Goal: Task Accomplishment & Management: Manage account settings

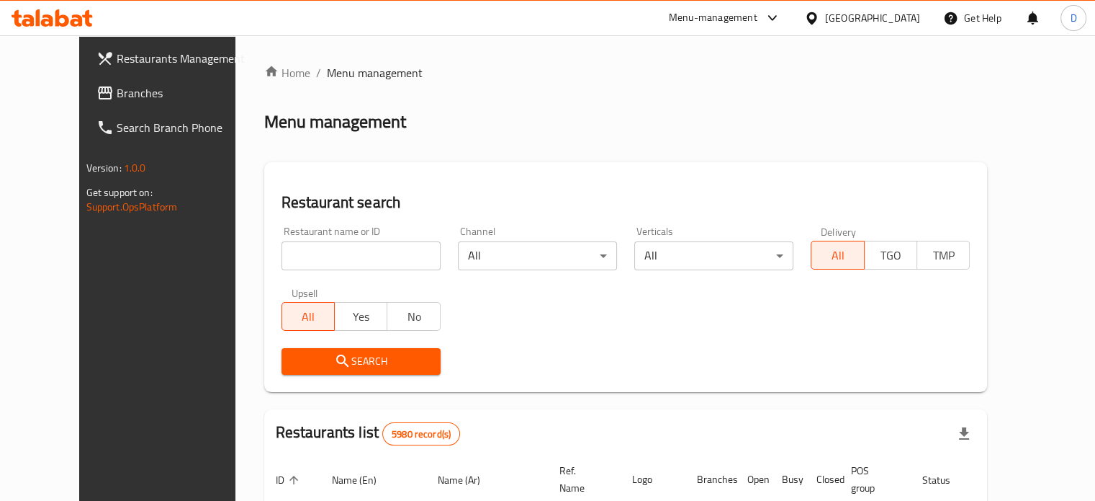
click at [758, 14] on div "Menu-management" at bounding box center [713, 17] width 89 height 17
click at [553, 97] on div "Home / Menu management Menu management Restaurant search Restaurant name or ID …" at bounding box center [626, 489] width 724 height 851
click at [368, 229] on div "Restaurant name or ID Restaurant name or ID" at bounding box center [361, 248] width 159 height 44
click at [328, 261] on input "search" at bounding box center [361, 255] width 159 height 29
click button "Search" at bounding box center [361, 361] width 159 height 27
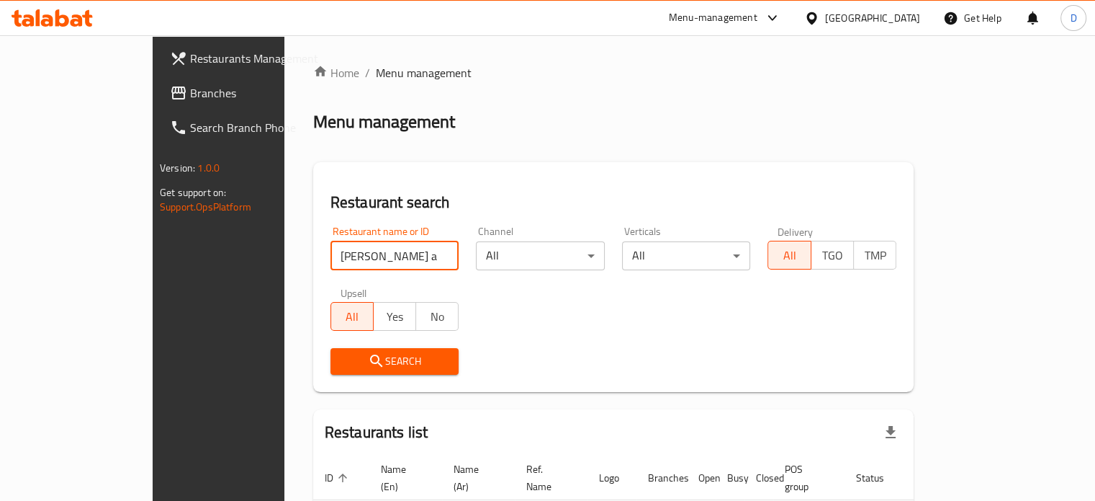
scroll to position [87, 0]
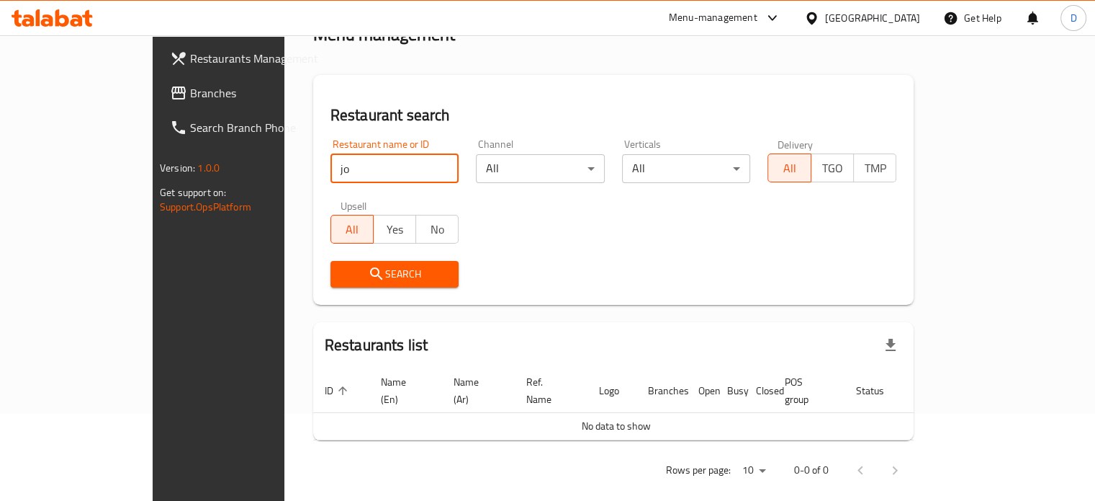
type input "j"
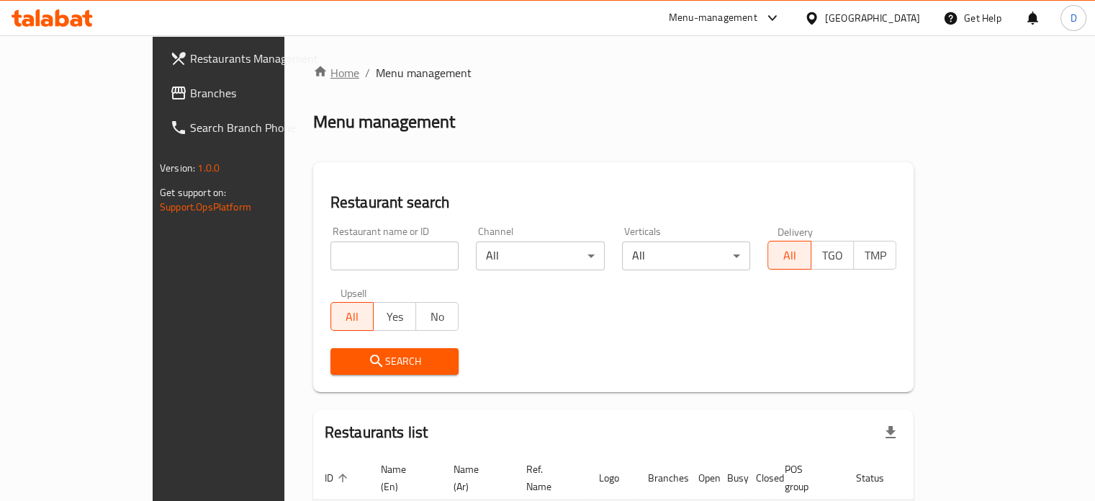
click at [313, 68] on link "Home" at bounding box center [336, 72] width 46 height 17
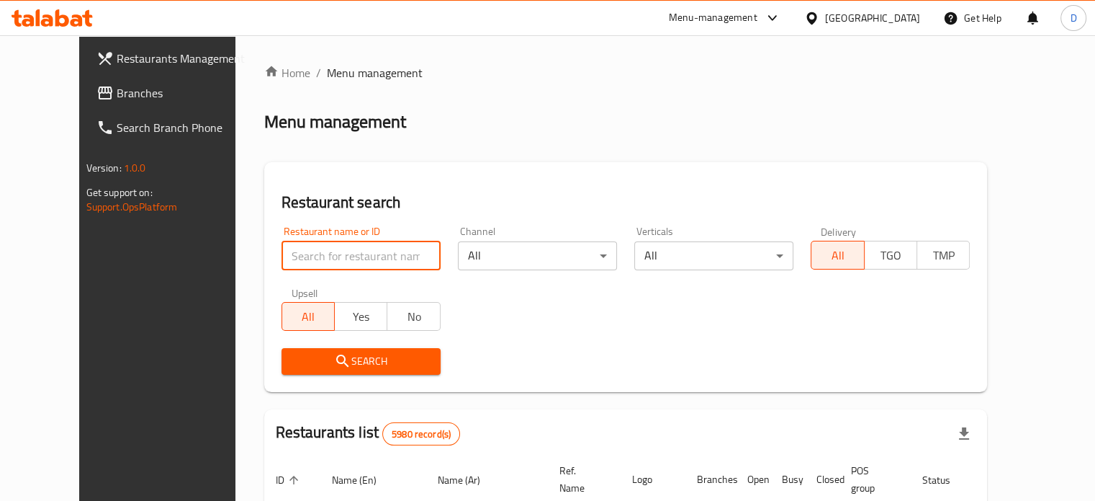
click at [282, 261] on input "search" at bounding box center [361, 255] width 159 height 29
type input "[PERSON_NAME]"
click button "Search" at bounding box center [361, 361] width 159 height 27
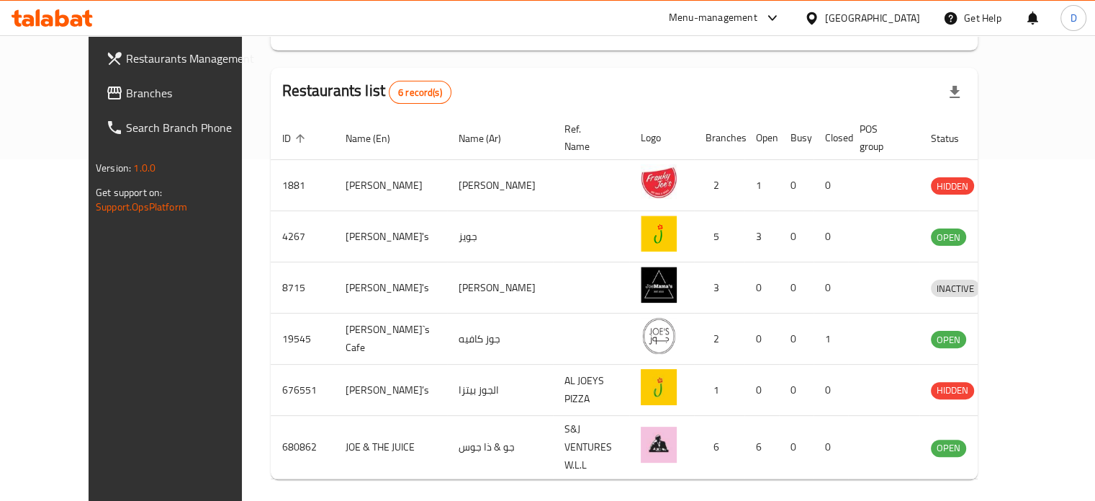
scroll to position [343, 0]
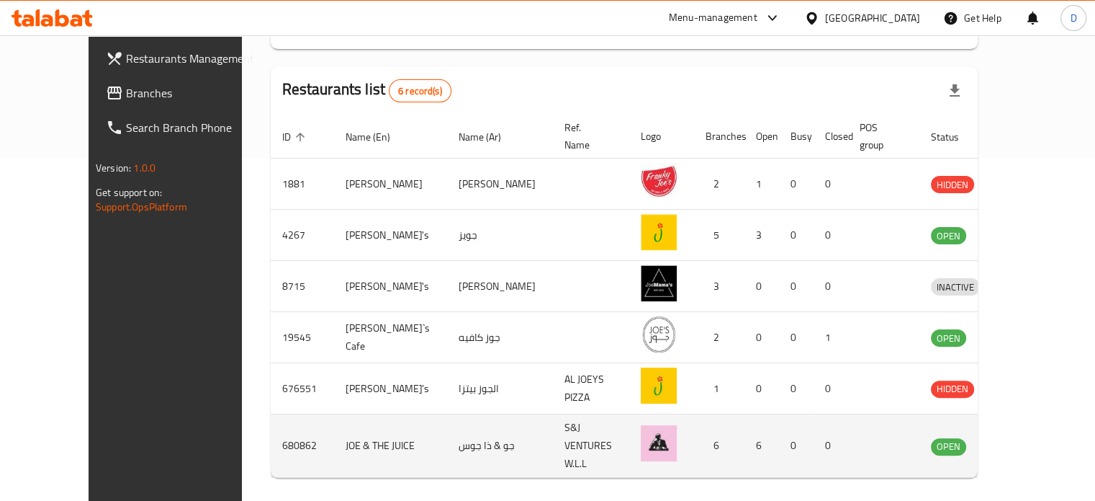
click at [1026, 440] on icon "enhanced table" at bounding box center [1018, 446] width 16 height 12
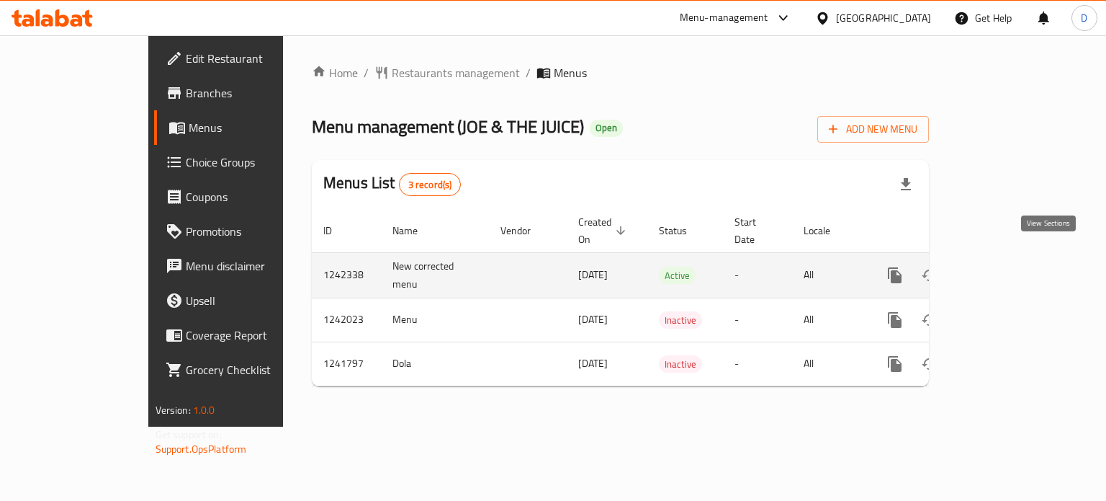
click at [1005, 269] on icon "enhanced table" at bounding box center [998, 275] width 13 height 13
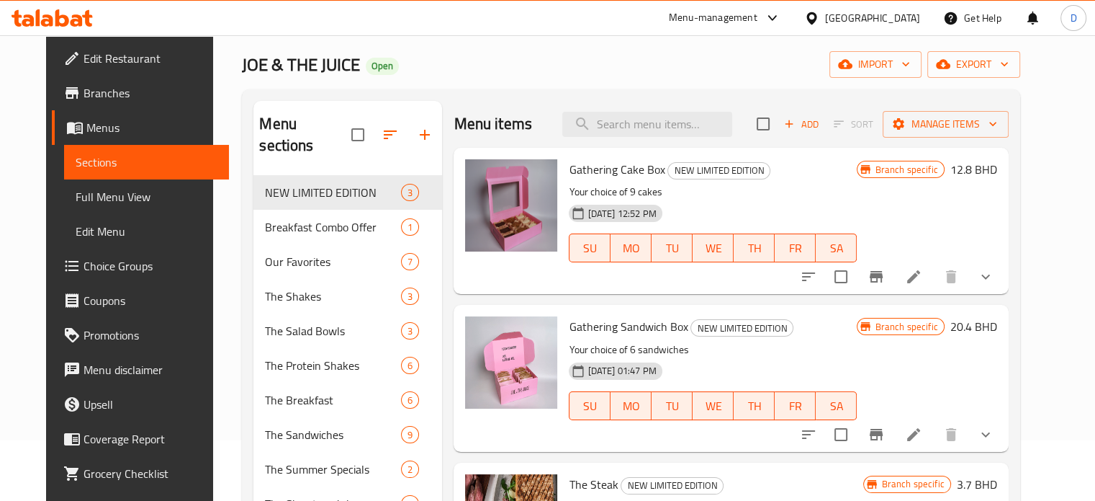
scroll to position [60, 0]
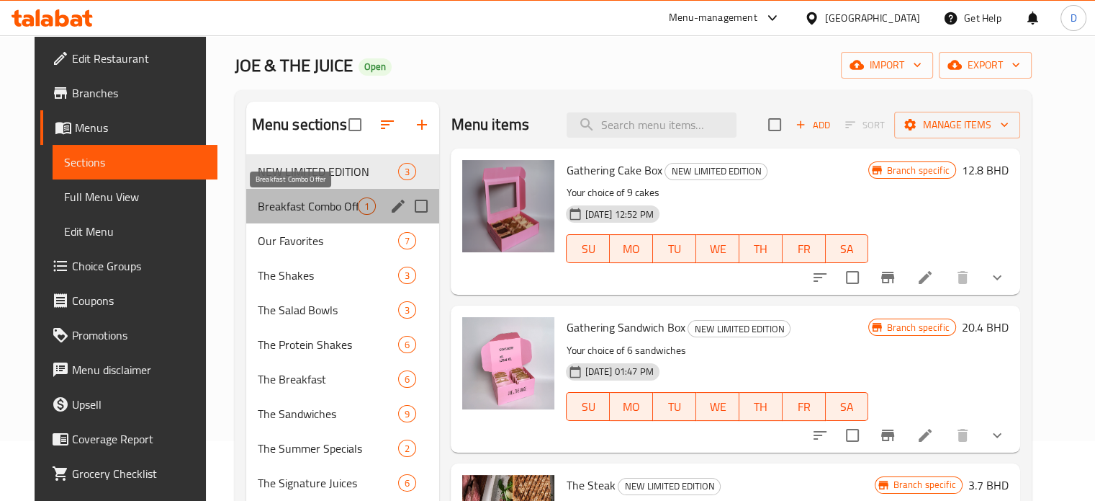
click at [258, 201] on span "Breakfast Combo Offer" at bounding box center [308, 205] width 101 height 17
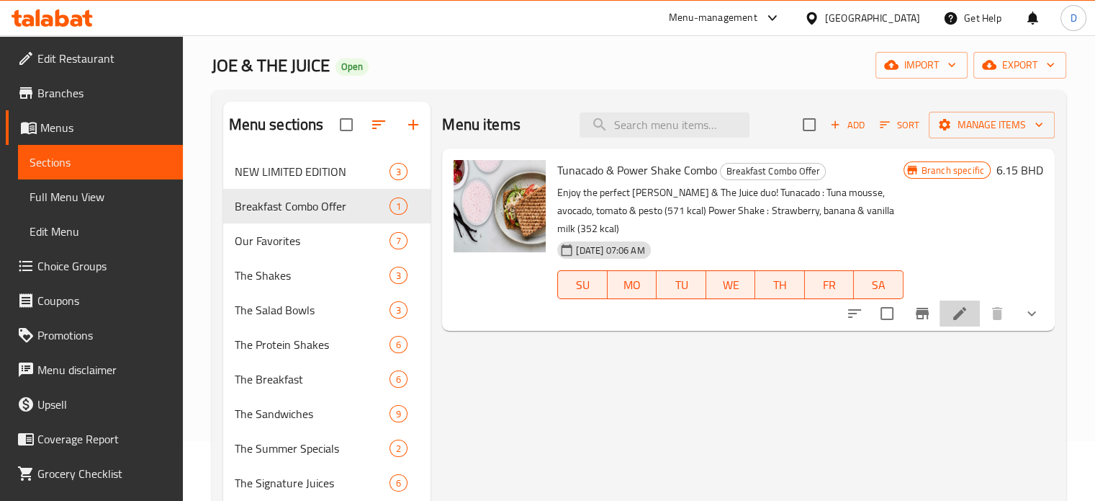
click at [948, 300] on li at bounding box center [960, 313] width 40 height 26
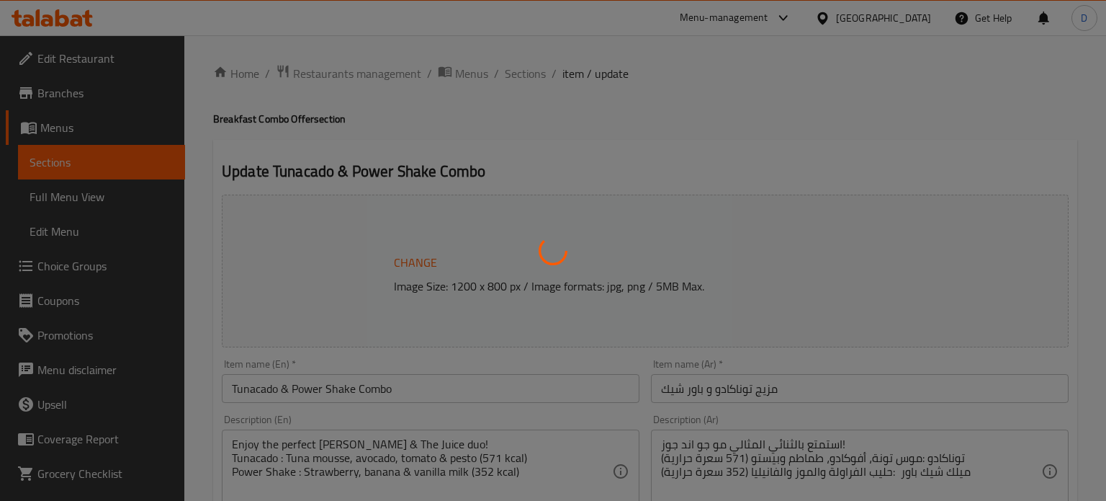
type input "الاضافات"
type input "0"
type input "18"
type input "إزالة:"
type input "0"
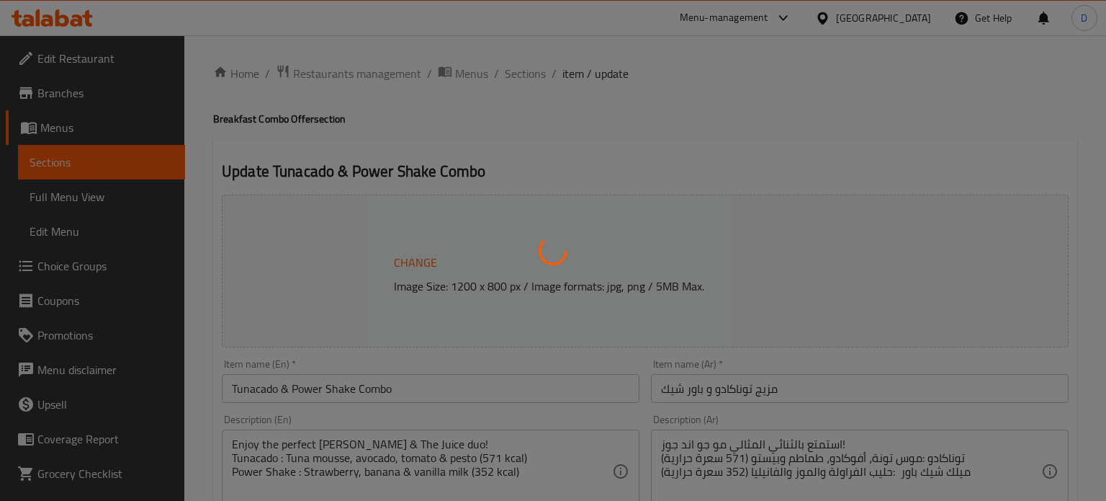
type input "0"
type input "إضافة المعدلات:"
type input "0"
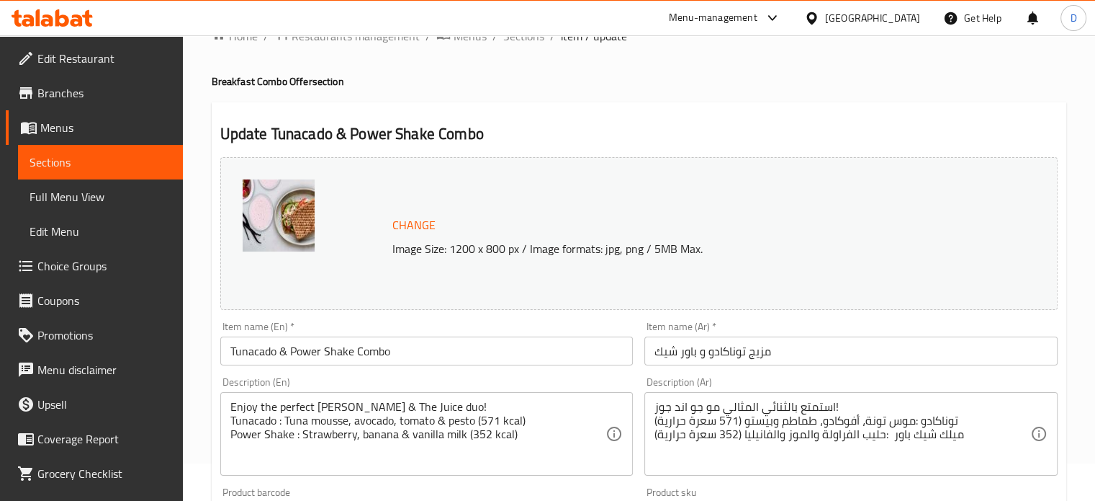
scroll to position [72, 0]
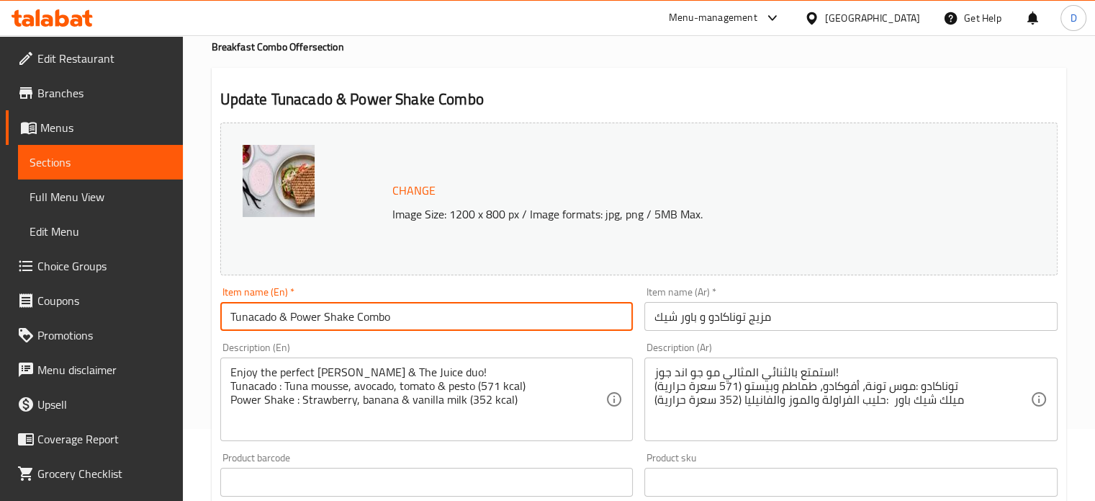
click at [349, 315] on input "Tunacado & Power Shake Combo" at bounding box center [426, 316] width 413 height 29
type input "J"
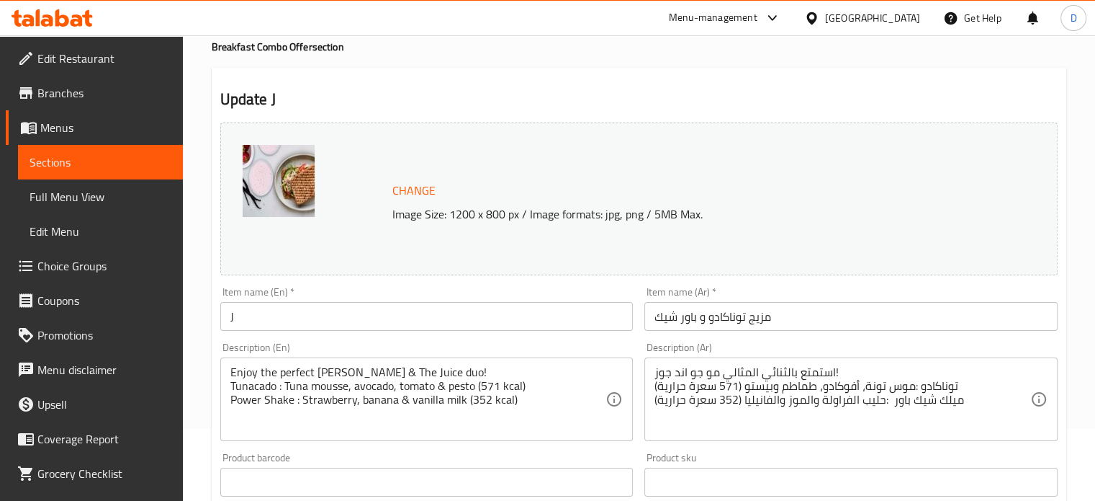
drag, startPoint x: 386, startPoint y: 271, endPoint x: 403, endPoint y: 283, distance: 21.2
click at [388, 269] on div "Change Image Size: 1200 x 800 px / Image formats: jpg, png / 5MB Max." at bounding box center [639, 198] width 838 height 153
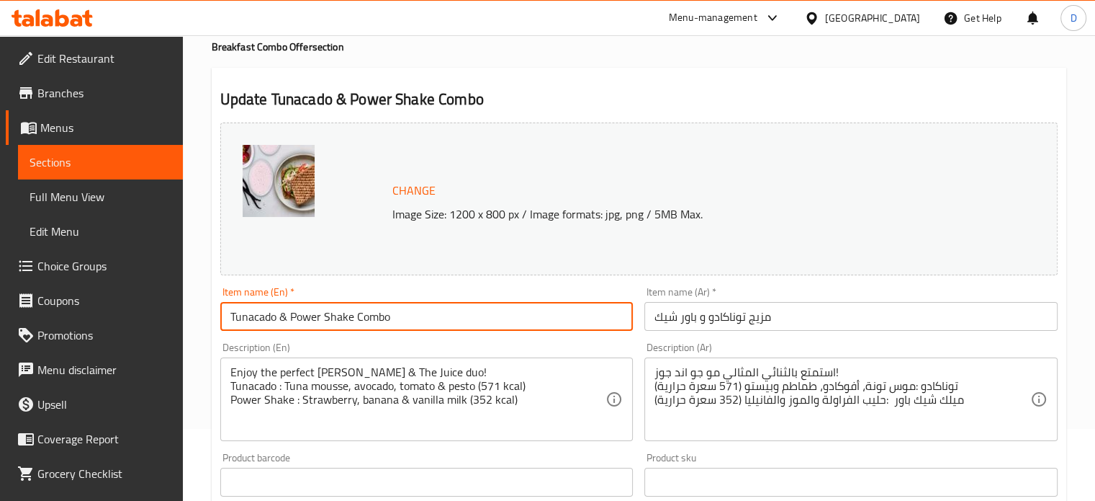
type input "Tunacado & Power Shake Combo"
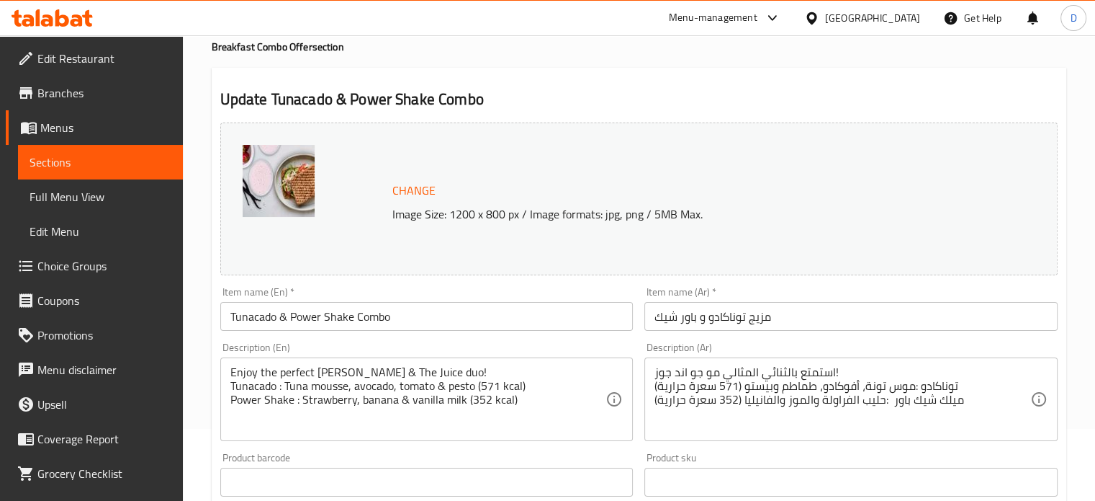
click at [452, 346] on div "Description (En) Enjoy the perfect [PERSON_NAME] & The Juice duo! Tunacado : Tu…" at bounding box center [426, 391] width 413 height 99
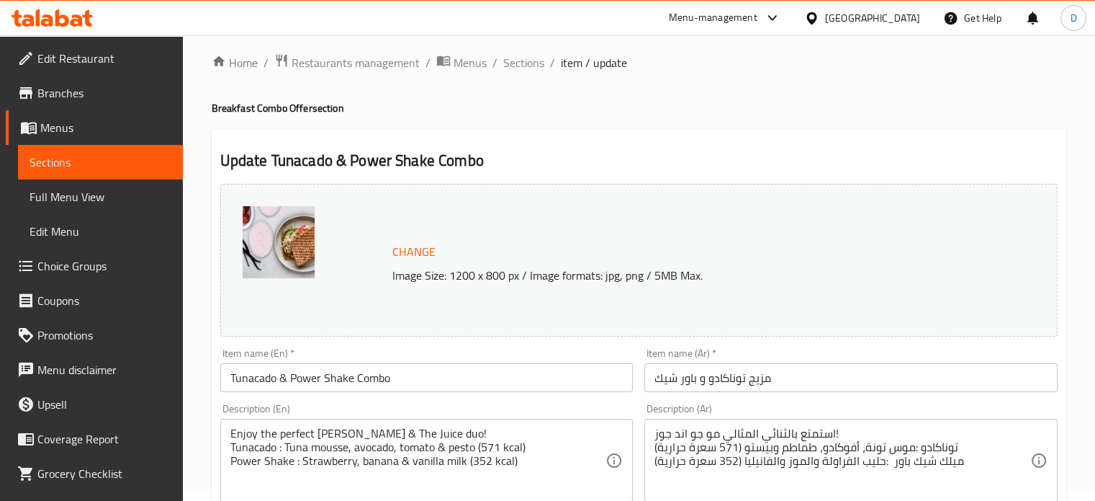
scroll to position [0, 0]
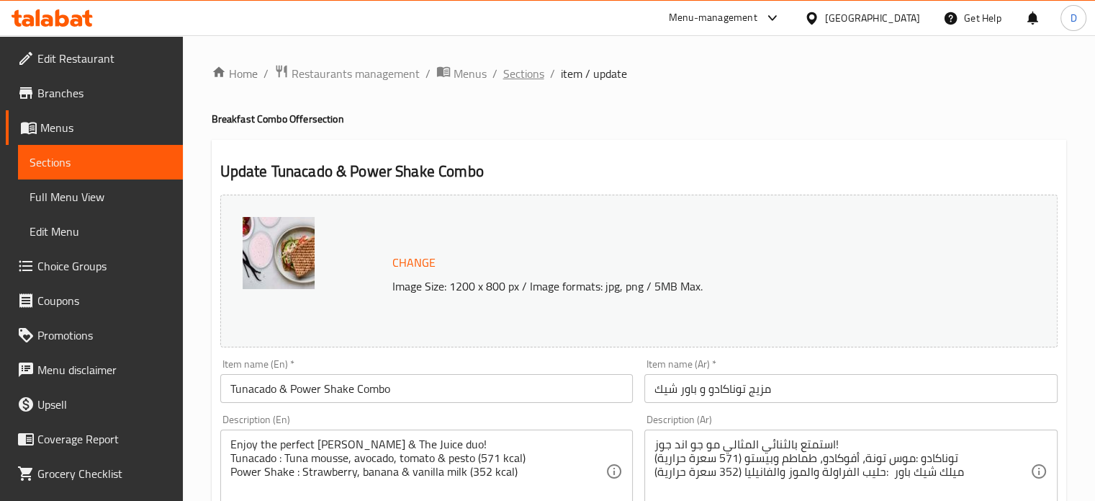
click at [510, 75] on span "Sections" at bounding box center [523, 73] width 41 height 17
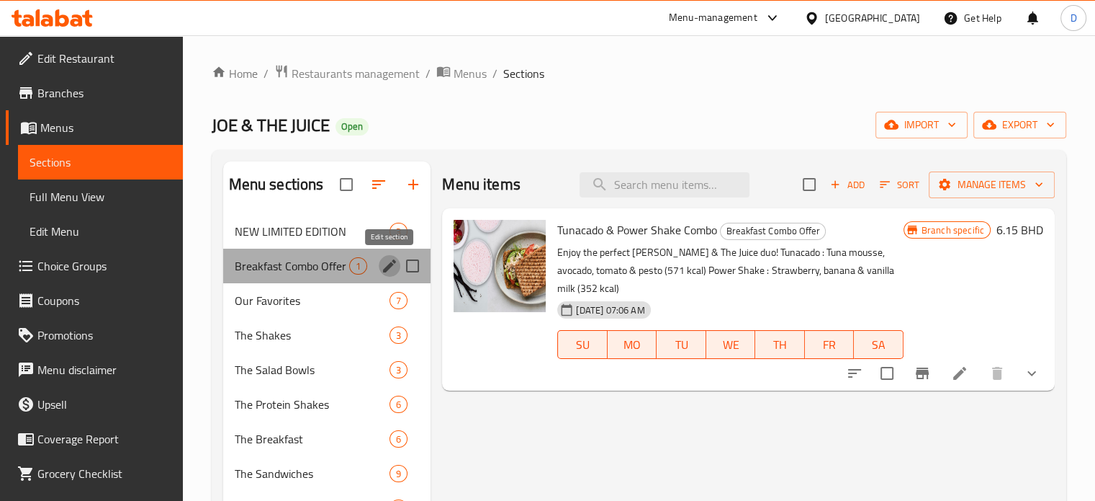
click at [392, 266] on icon "edit" at bounding box center [389, 265] width 13 height 13
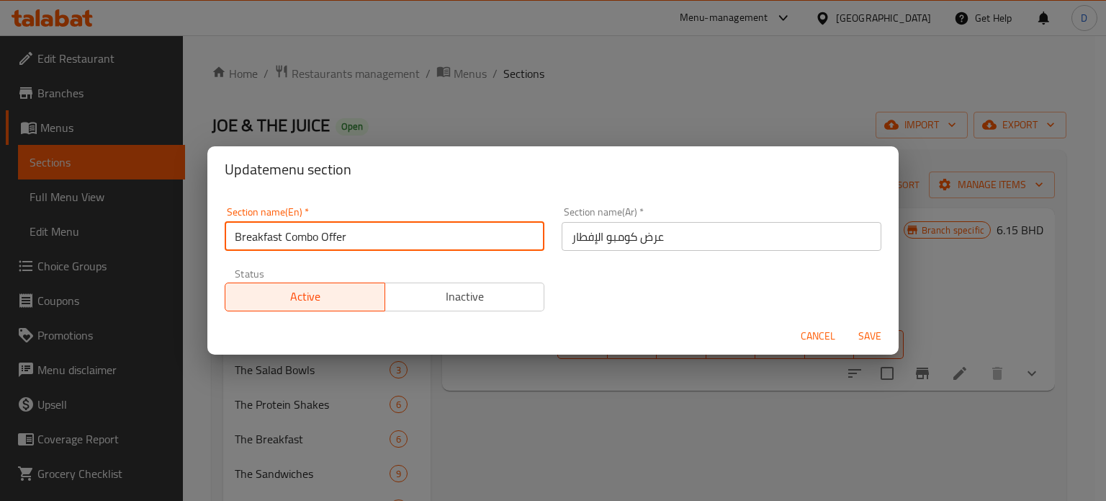
click at [334, 227] on input "Breakfast Combo Offer" at bounding box center [385, 236] width 320 height 29
type input "[PERSON_NAME] Offer"
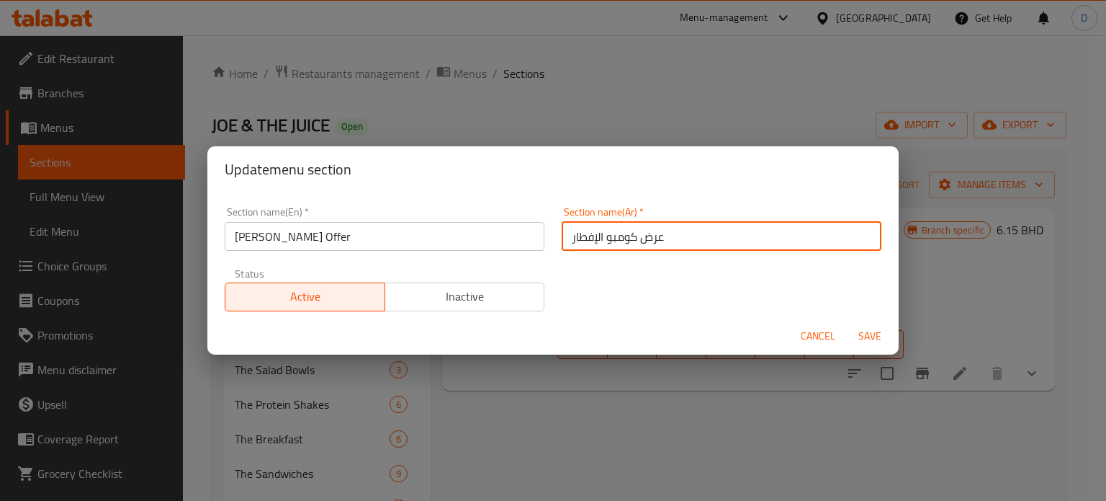
click at [596, 233] on input "عرض كومبو الإفطار" at bounding box center [722, 236] width 320 height 29
click at [647, 235] on input "عرض كومبو الإفطار" at bounding box center [722, 236] width 320 height 29
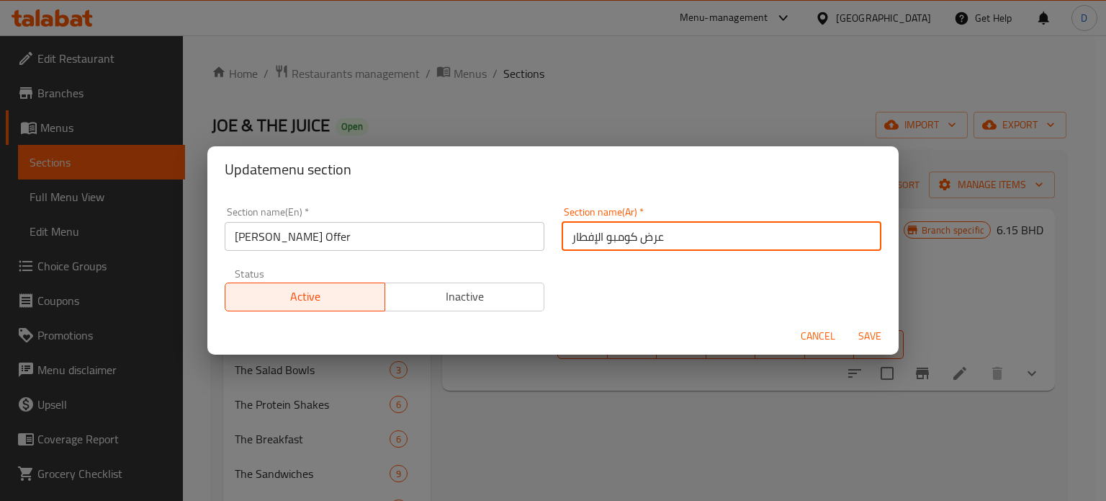
type input "u"
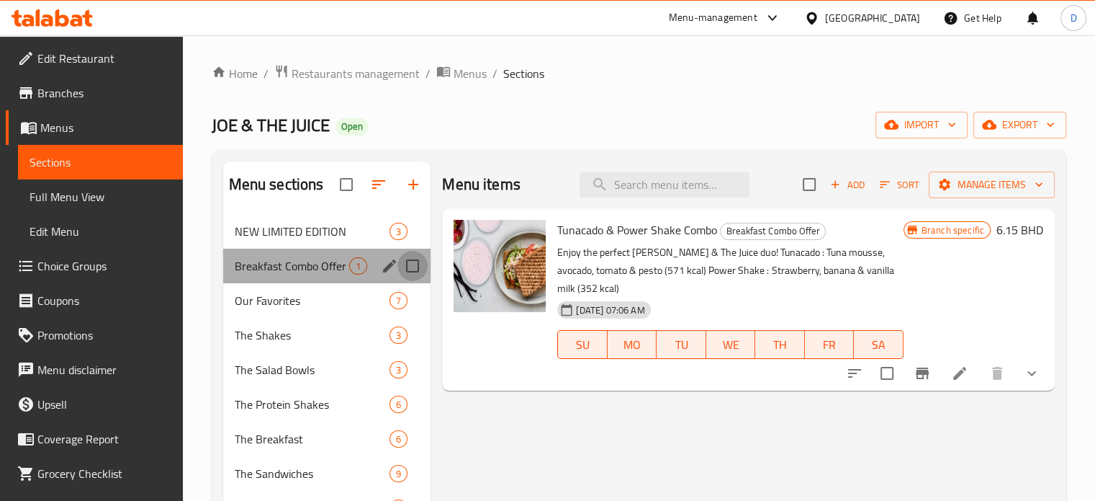
click at [412, 267] on input "Menu sections" at bounding box center [413, 266] width 30 height 30
checkbox input "true"
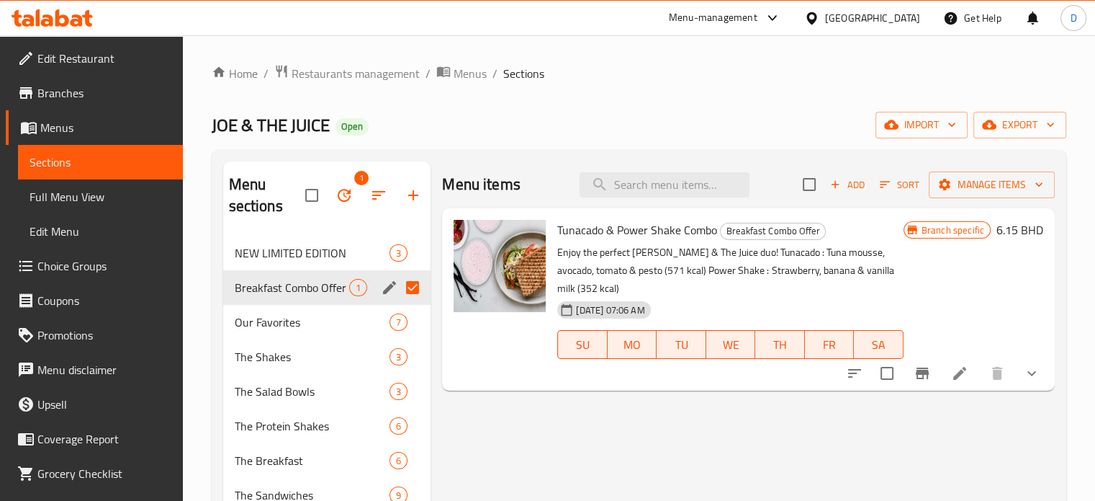
click at [412, 291] on input "Menu sections" at bounding box center [413, 287] width 30 height 30
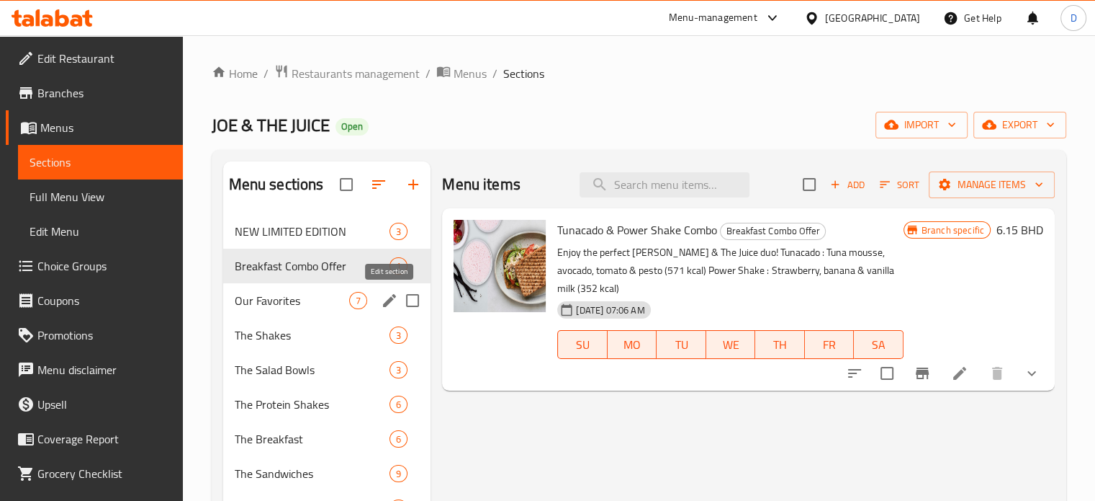
click at [390, 299] on icon "edit" at bounding box center [389, 300] width 13 height 13
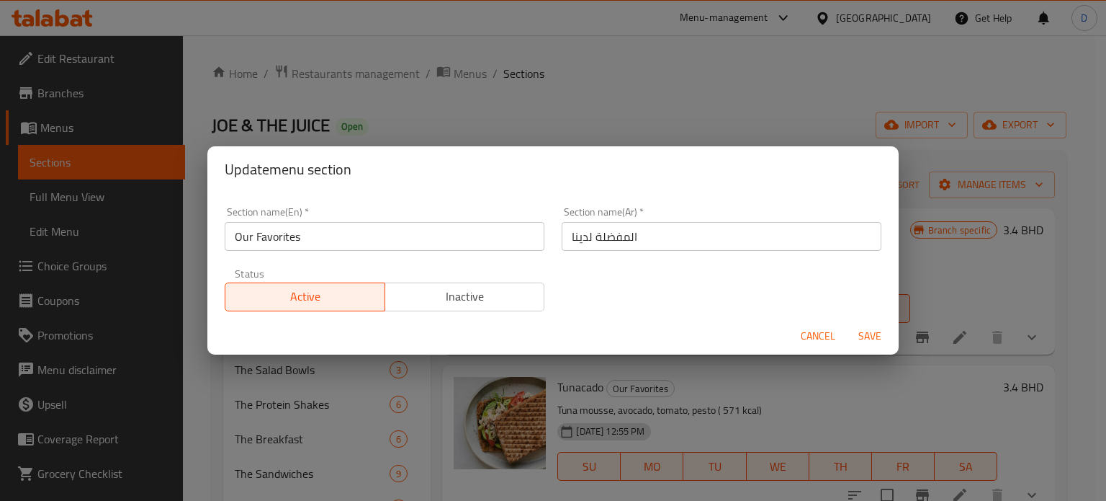
click at [833, 331] on span "Cancel" at bounding box center [818, 336] width 35 height 18
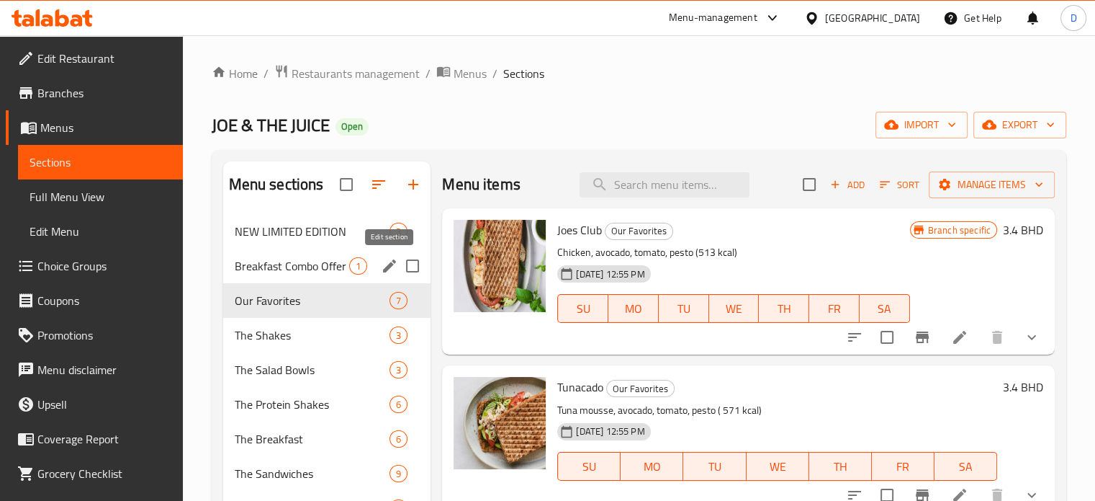
click at [387, 262] on icon "edit" at bounding box center [389, 265] width 17 height 17
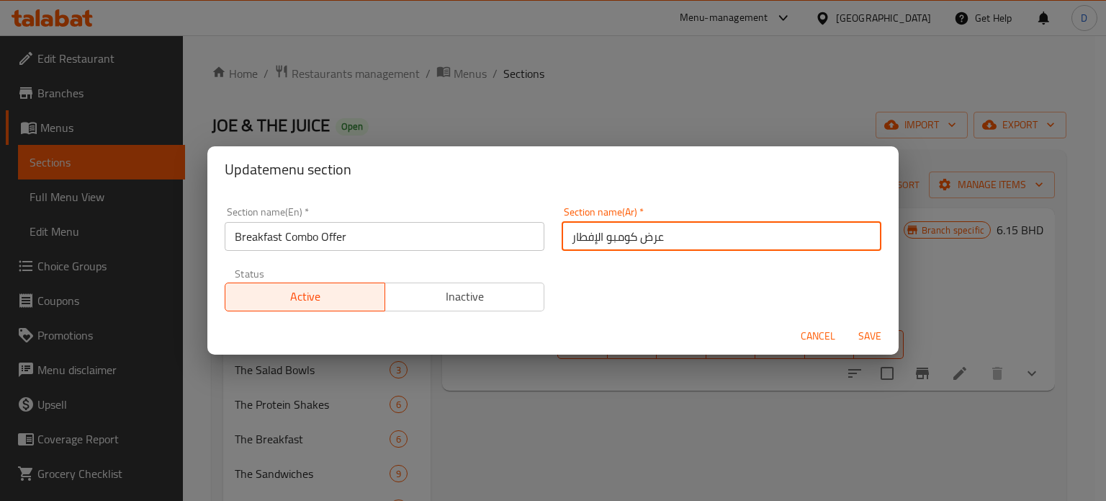
click at [661, 240] on input "عرض كومبو الإفطار" at bounding box center [722, 236] width 320 height 29
paste input "وض جوز"
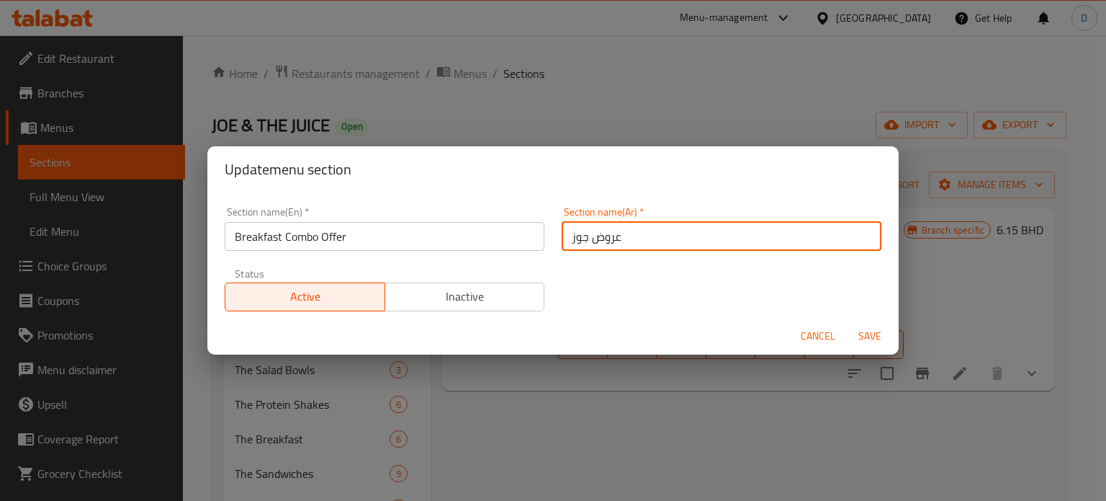
type input "عروض جوز"
click at [424, 230] on input "Breakfast Combo Offer" at bounding box center [385, 236] width 320 height 29
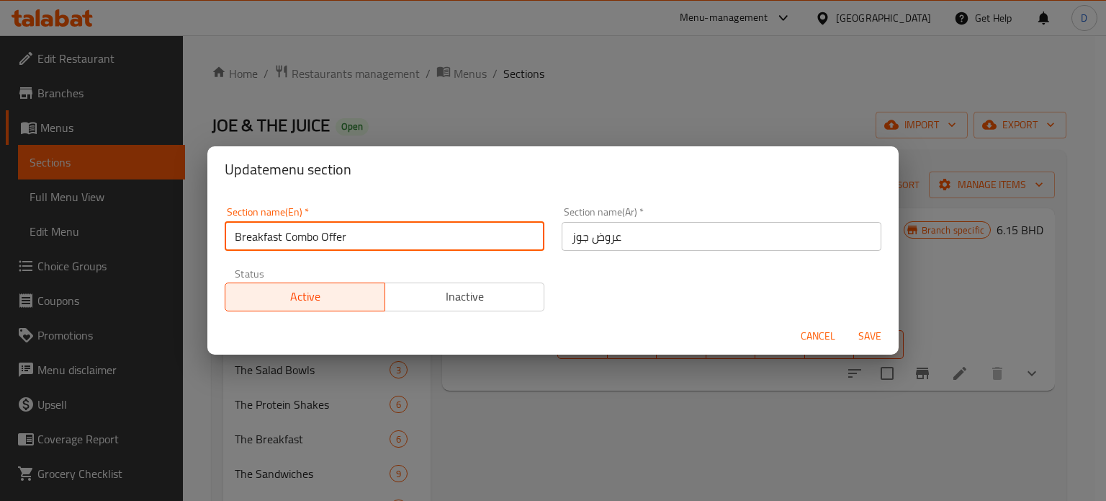
click at [424, 230] on input "Breakfast Combo Offer" at bounding box center [385, 236] width 320 height 29
type input "Joes"
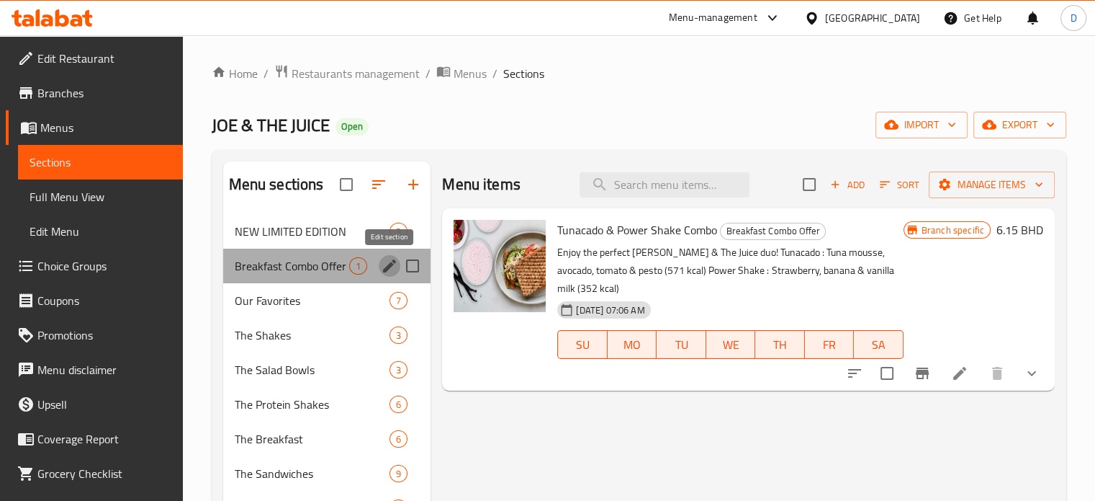
click at [389, 261] on icon "edit" at bounding box center [389, 265] width 17 height 17
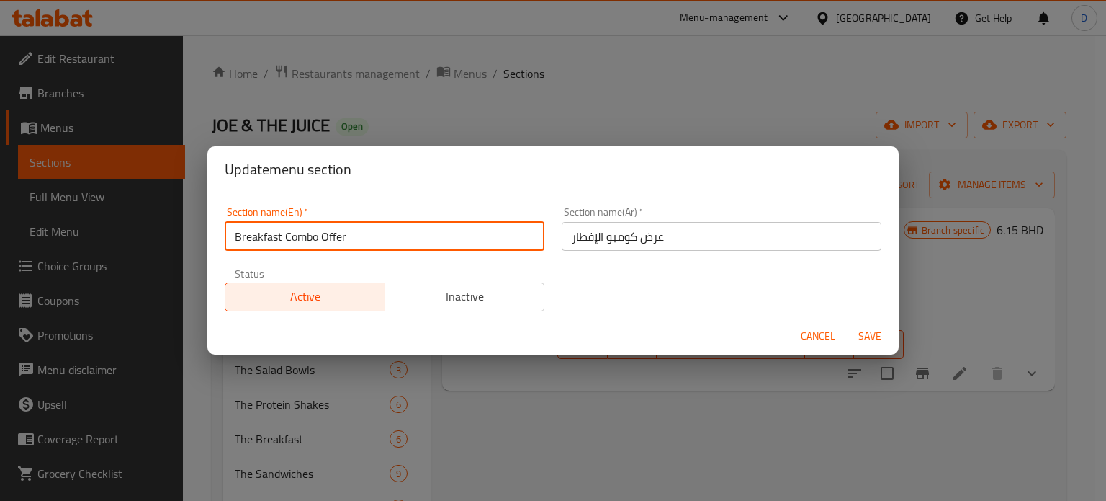
click at [455, 241] on input "Breakfast Combo Offer" at bounding box center [385, 236] width 320 height 29
type input "Jo"
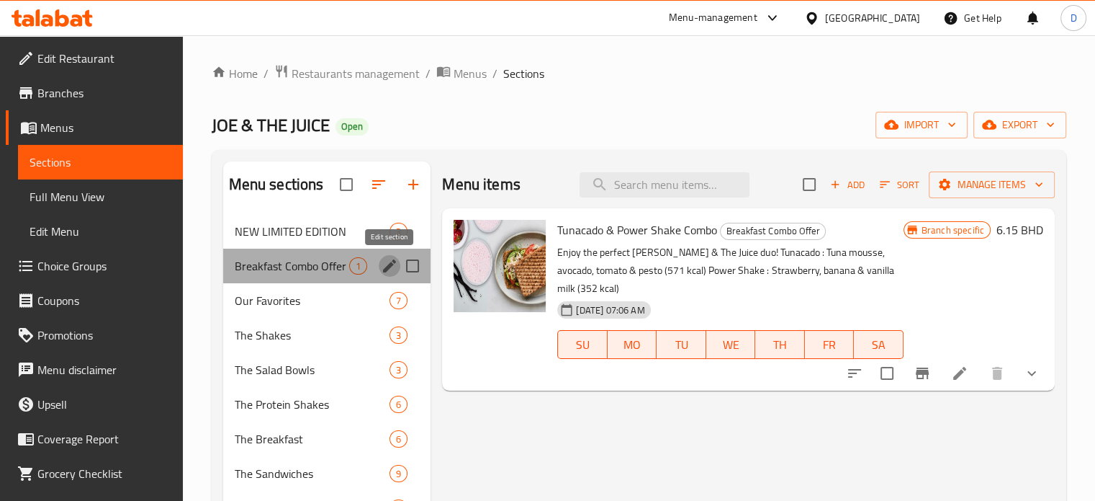
click at [383, 261] on icon "edit" at bounding box center [389, 265] width 17 height 17
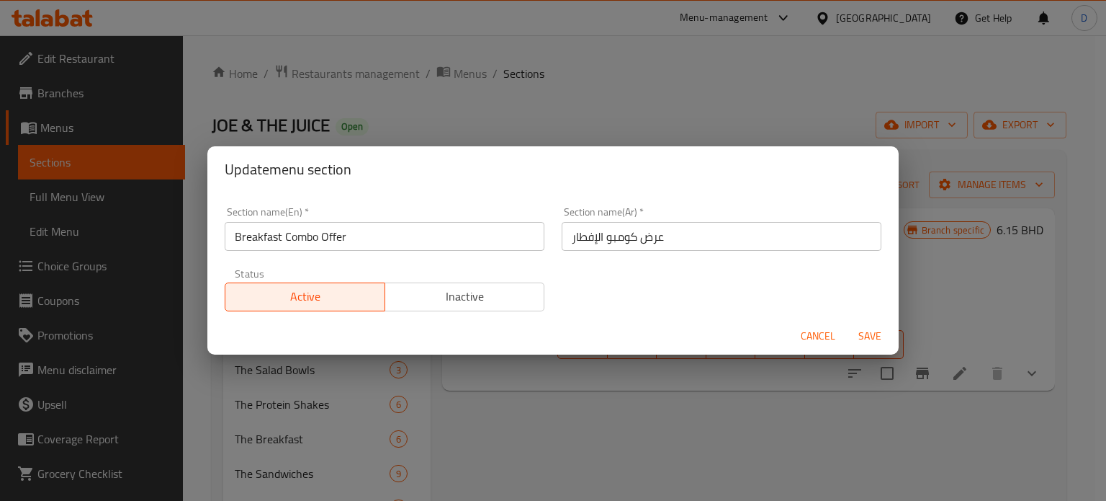
drag, startPoint x: 311, startPoint y: 216, endPoint x: 313, endPoint y: 223, distance: 7.5
click at [312, 216] on div "Section name(En)   * Breakfast Combo Offer Section name(En) *" at bounding box center [385, 229] width 320 height 44
click at [314, 226] on input "Breakfast Combo Offer" at bounding box center [385, 236] width 320 height 29
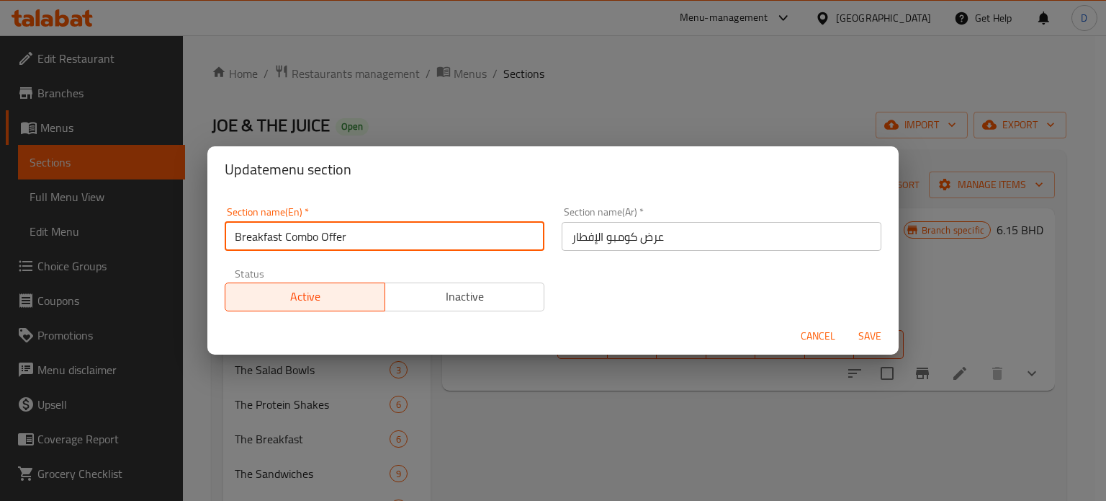
click at [314, 226] on input "Breakfast Combo Offer" at bounding box center [385, 236] width 320 height 29
type input "Joes"
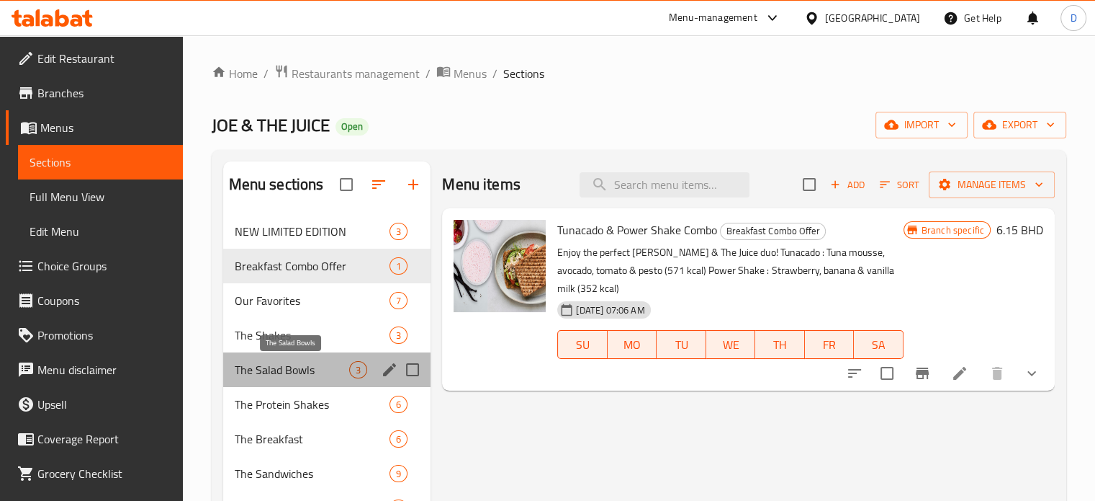
click at [311, 362] on span "The Salad Bowls" at bounding box center [292, 369] width 115 height 17
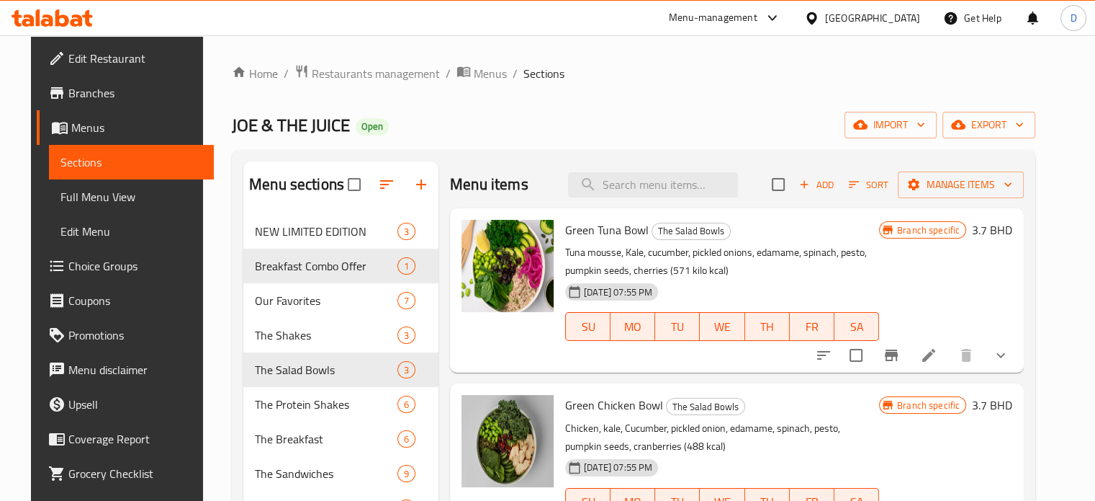
click at [909, 342] on button "Branch-specific-item" at bounding box center [891, 355] width 35 height 35
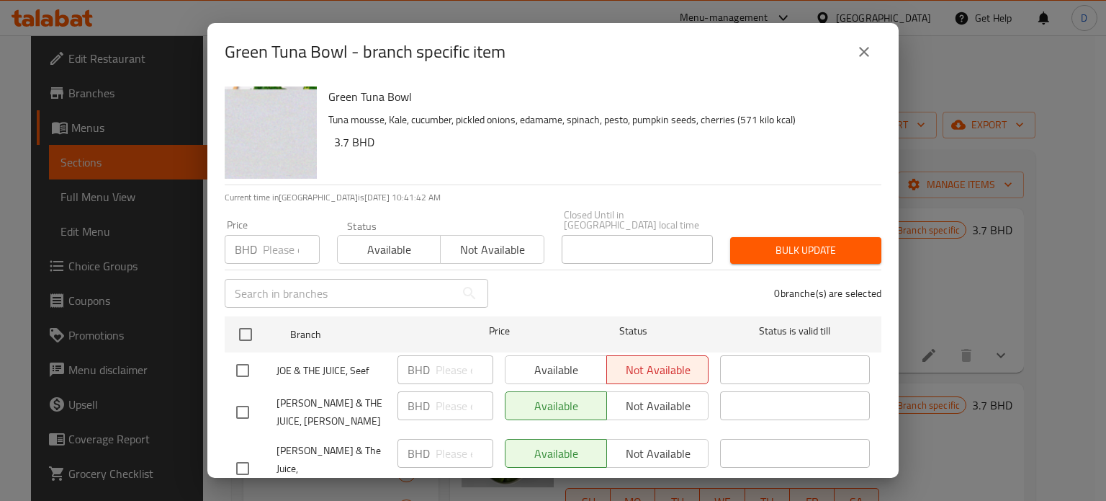
click at [871, 50] on icon "close" at bounding box center [864, 51] width 17 height 17
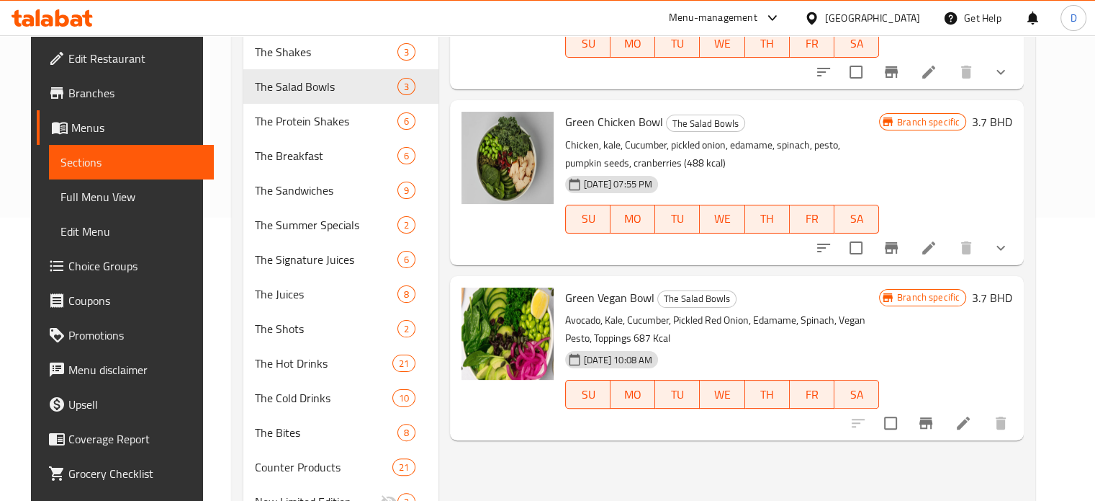
scroll to position [281, 0]
